Goal: Transaction & Acquisition: Purchase product/service

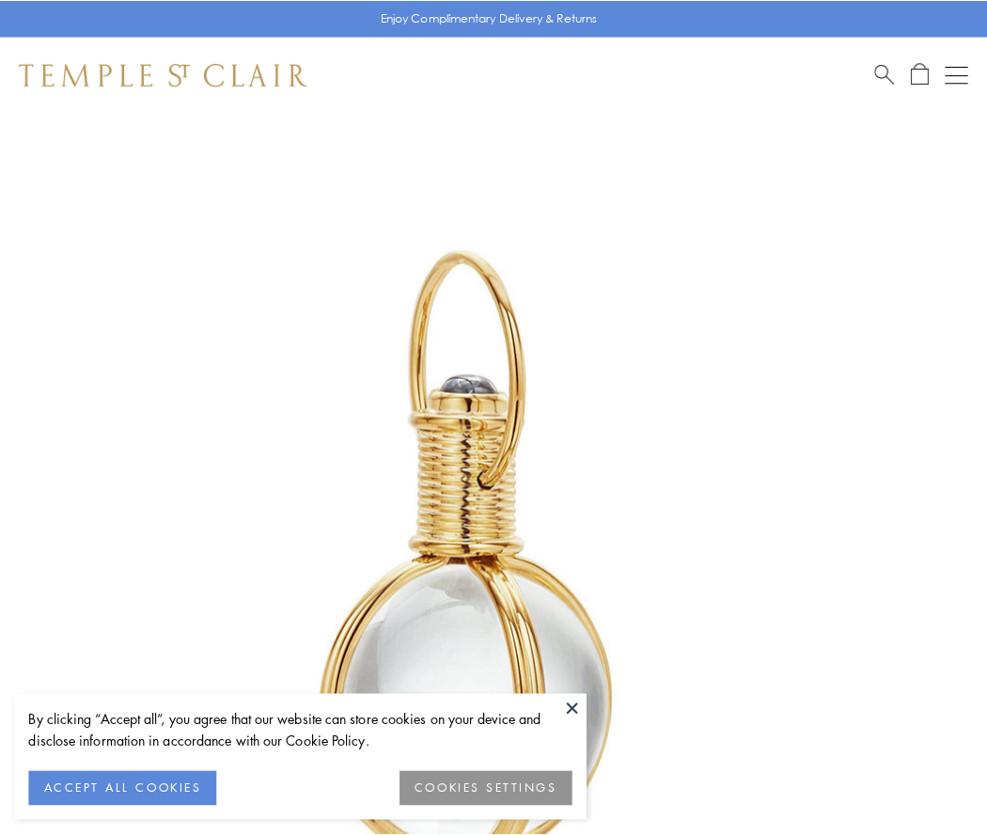
scroll to position [491, 0]
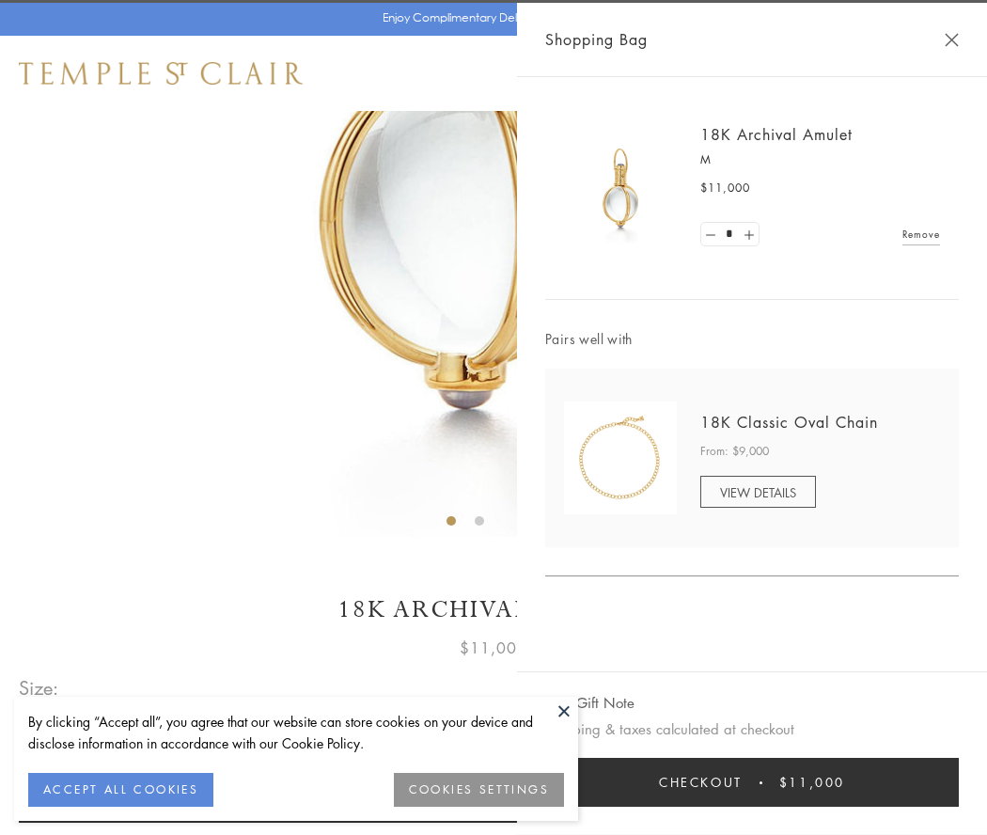
click at [752, 782] on button "Checkout $11,000" at bounding box center [752, 782] width 414 height 49
